Goal: Check status: Check status

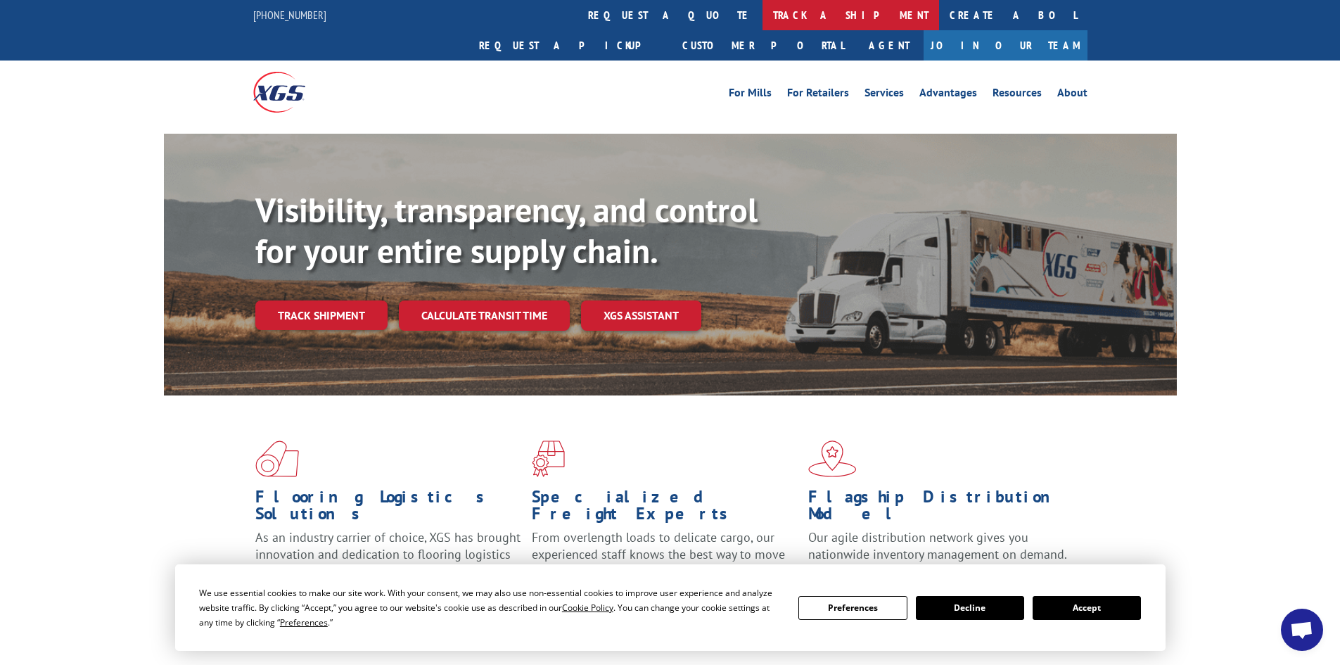
click at [762, 16] on link "track a shipment" at bounding box center [850, 15] width 177 height 30
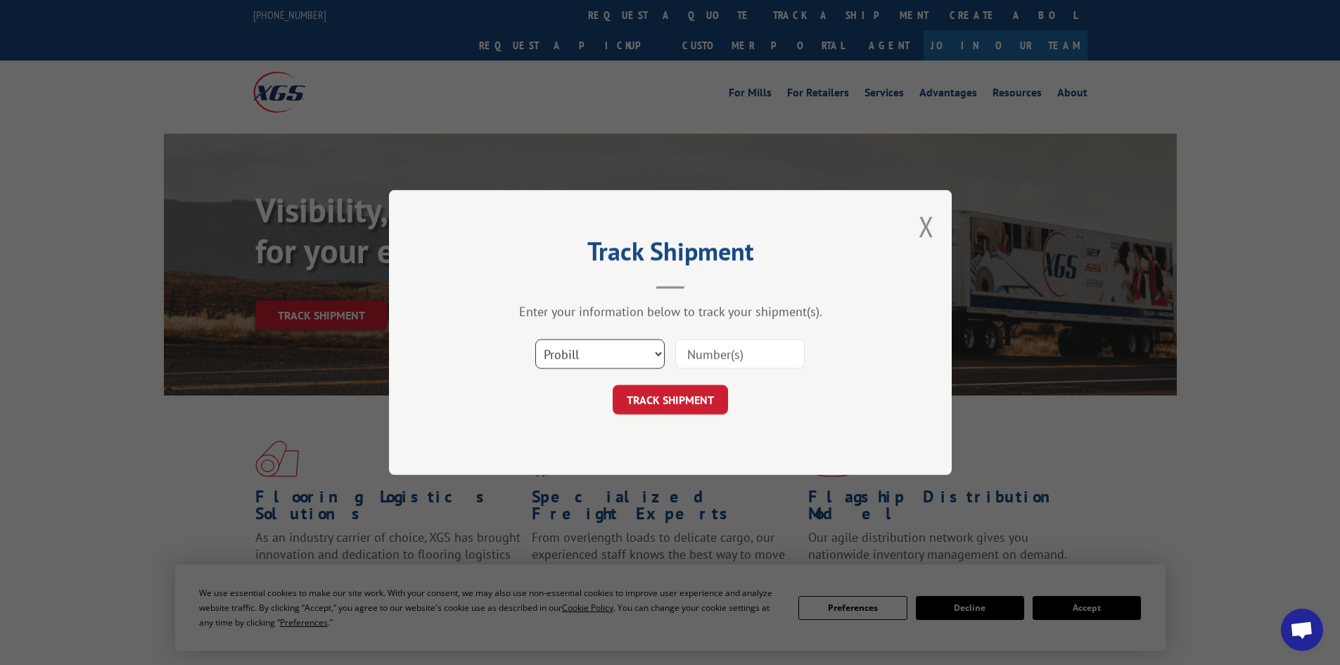
click at [611, 353] on select "Select category... Probill BOL PO" at bounding box center [599, 354] width 129 height 30
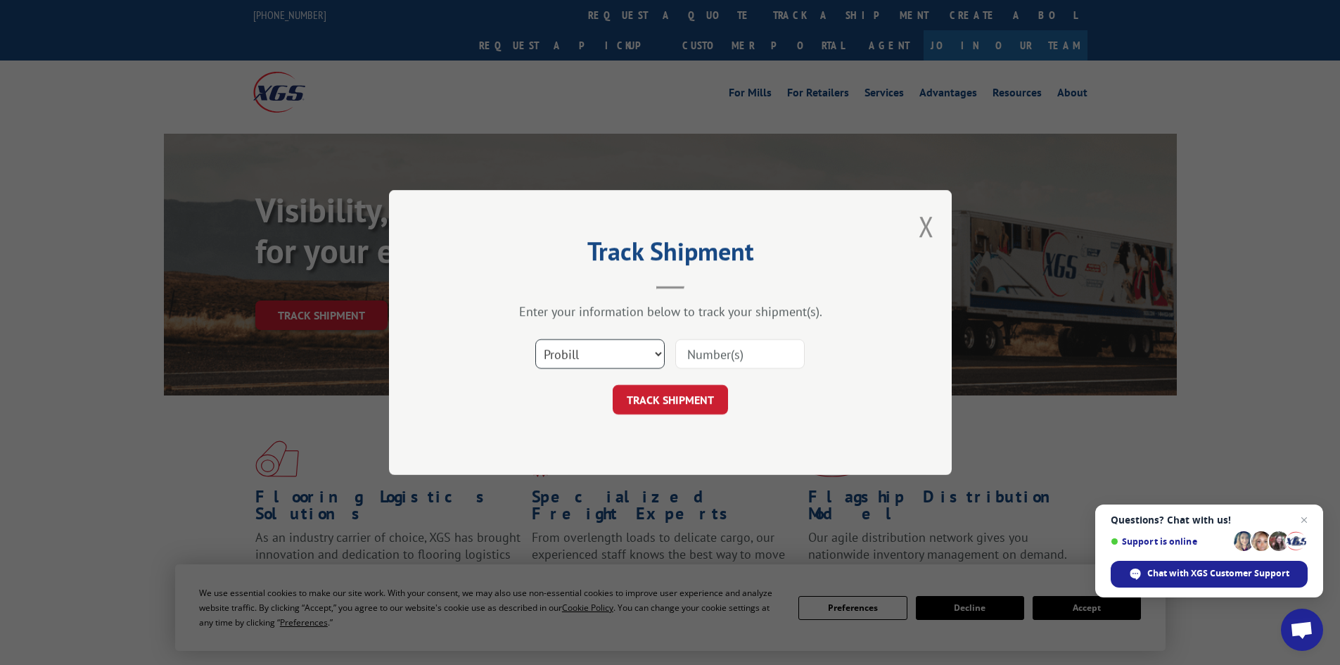
select select "bol"
click at [535, 339] on select "Select category... Probill BOL PO" at bounding box center [599, 354] width 129 height 30
paste input "7056702"
type input "7056702"
click at [655, 402] on button "TRACK SHIPMENT" at bounding box center [670, 400] width 115 height 30
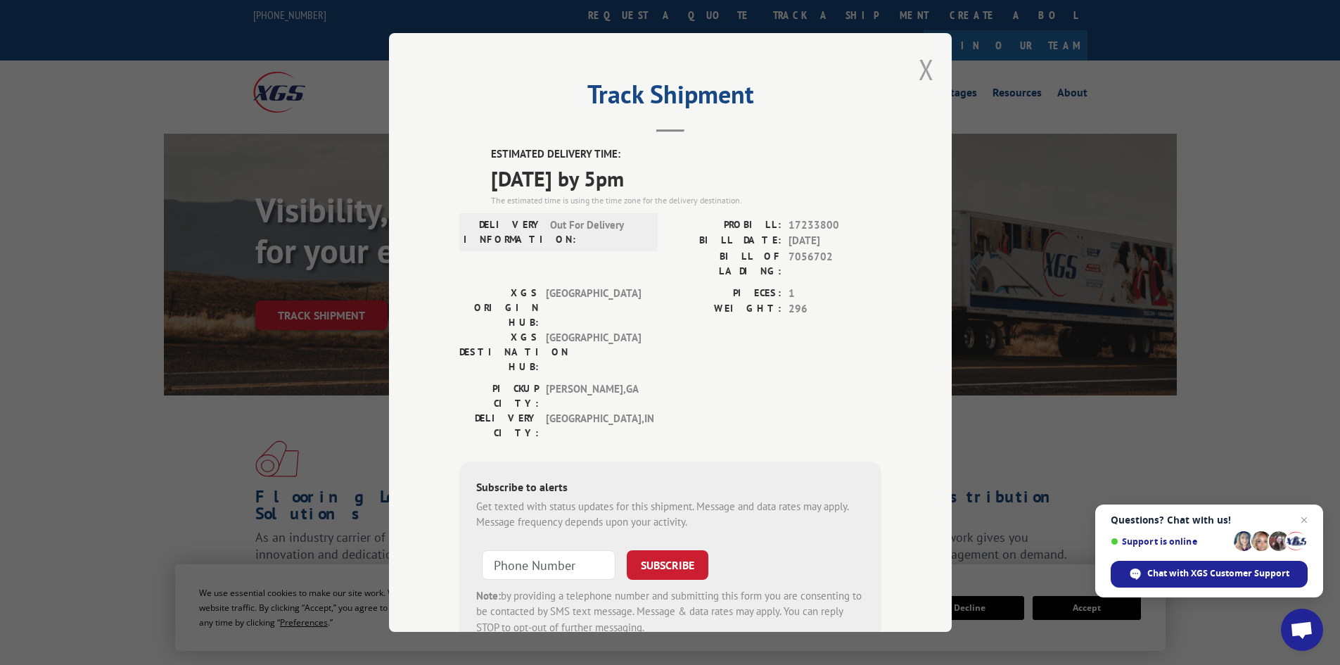
click at [918, 73] on button "Close modal" at bounding box center [925, 69] width 15 height 37
